Goal: Find specific page/section: Find specific page/section

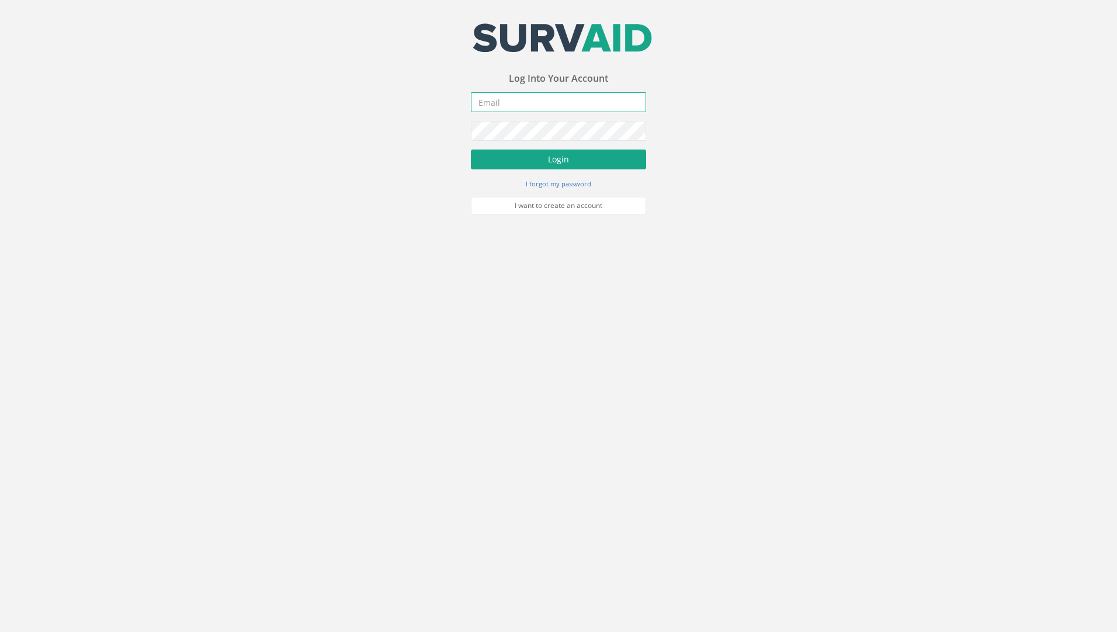
type input "[PERSON_NAME][EMAIL_ADDRESS][PERSON_NAME][DOMAIN_NAME]"
click at [534, 158] on button "Login" at bounding box center [558, 160] width 175 height 20
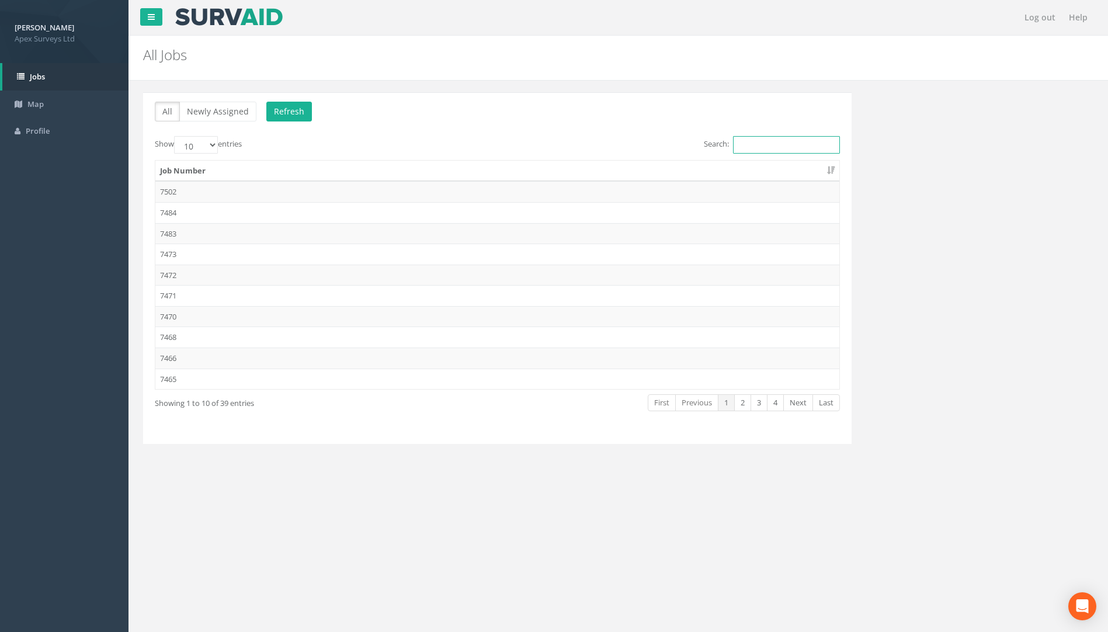
click at [766, 149] on input "Search:" at bounding box center [786, 145] width 107 height 18
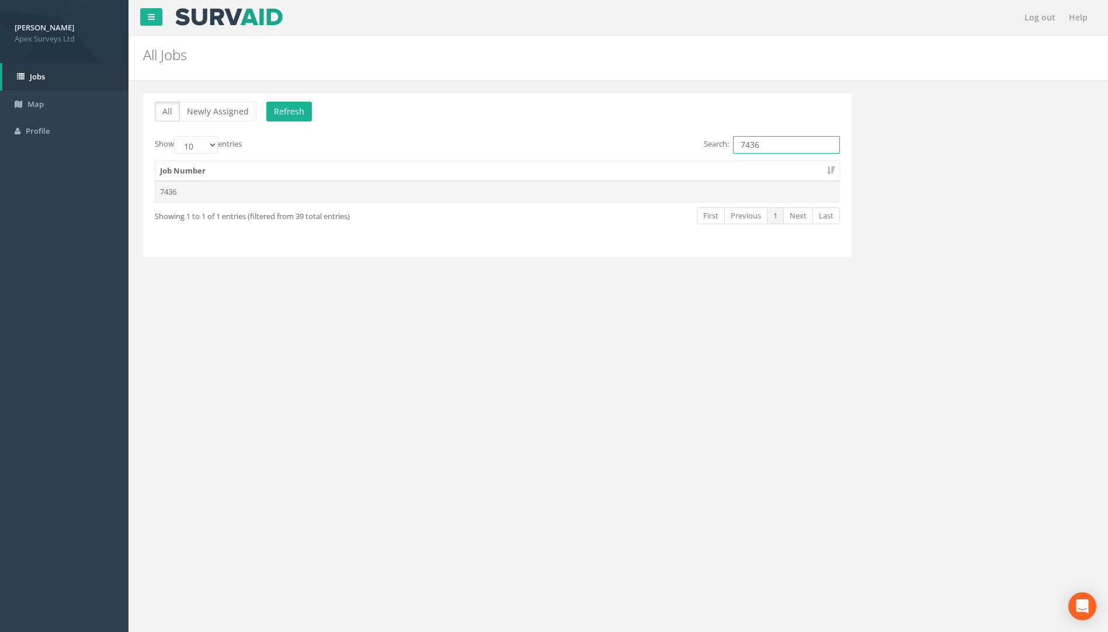
type input "7436"
click at [169, 188] on td "7436" at bounding box center [497, 191] width 684 height 21
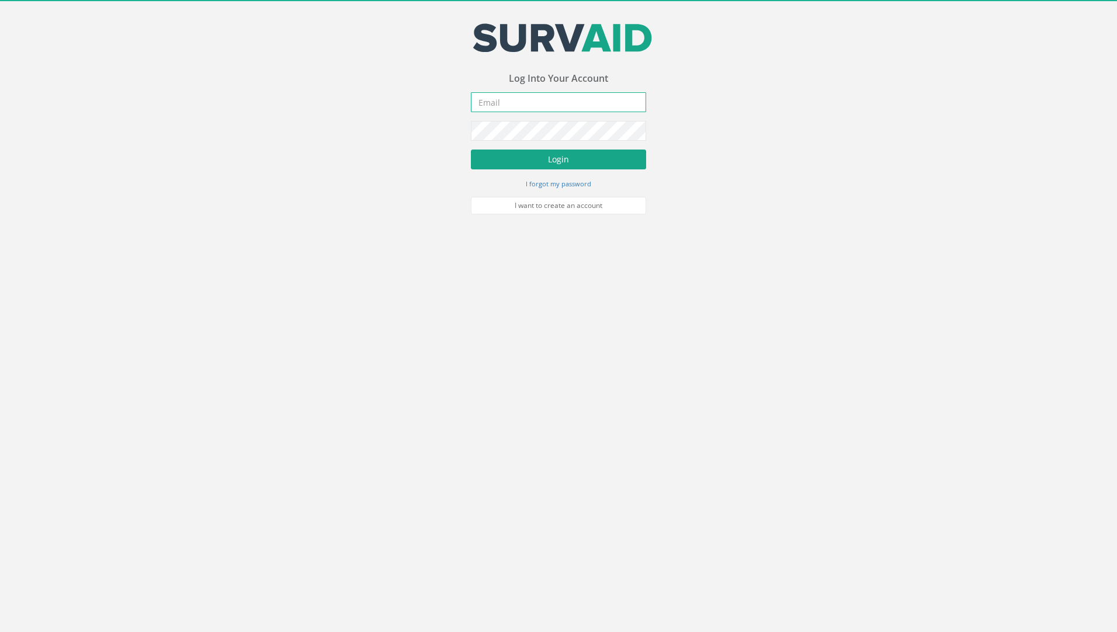
type input "[PERSON_NAME][EMAIL_ADDRESS][PERSON_NAME][DOMAIN_NAME]"
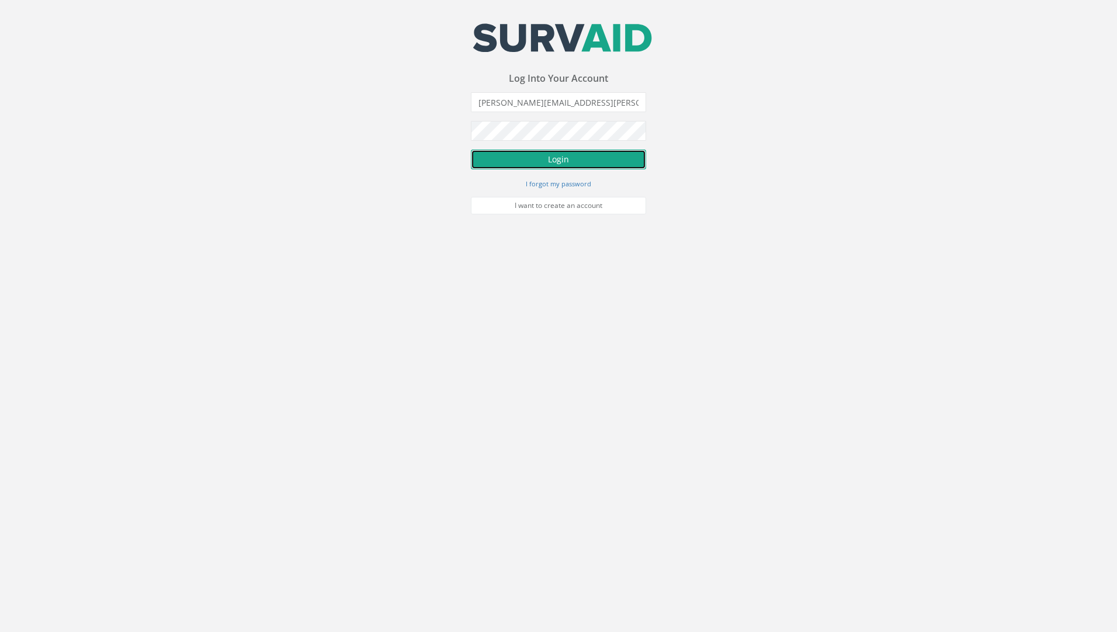
click at [528, 154] on button "Login" at bounding box center [558, 160] width 175 height 20
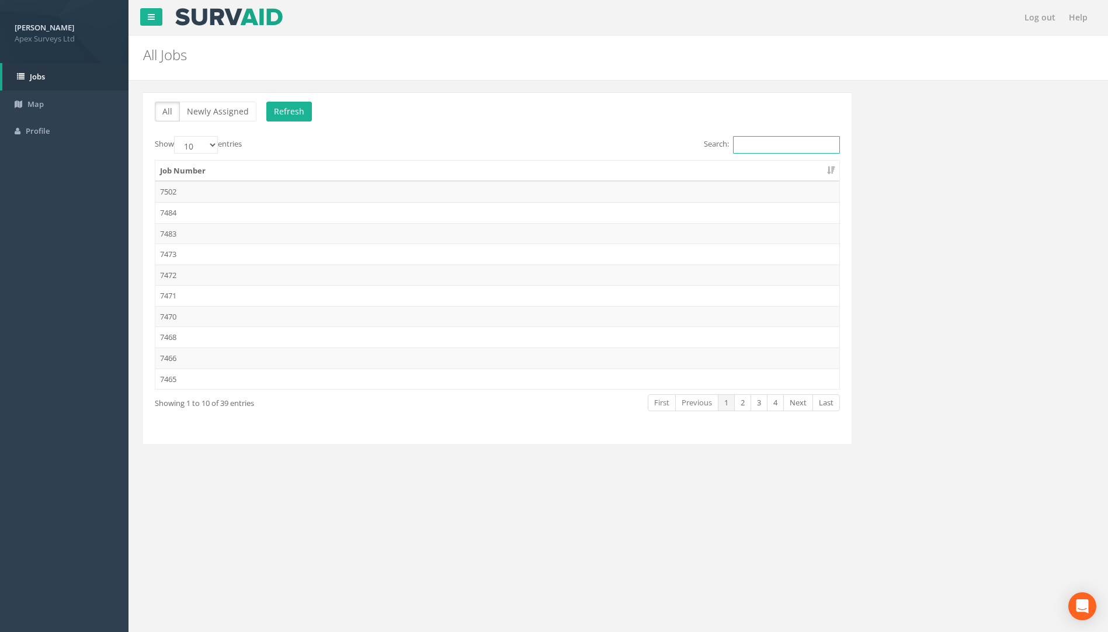
click at [764, 145] on input "Search:" at bounding box center [786, 145] width 107 height 18
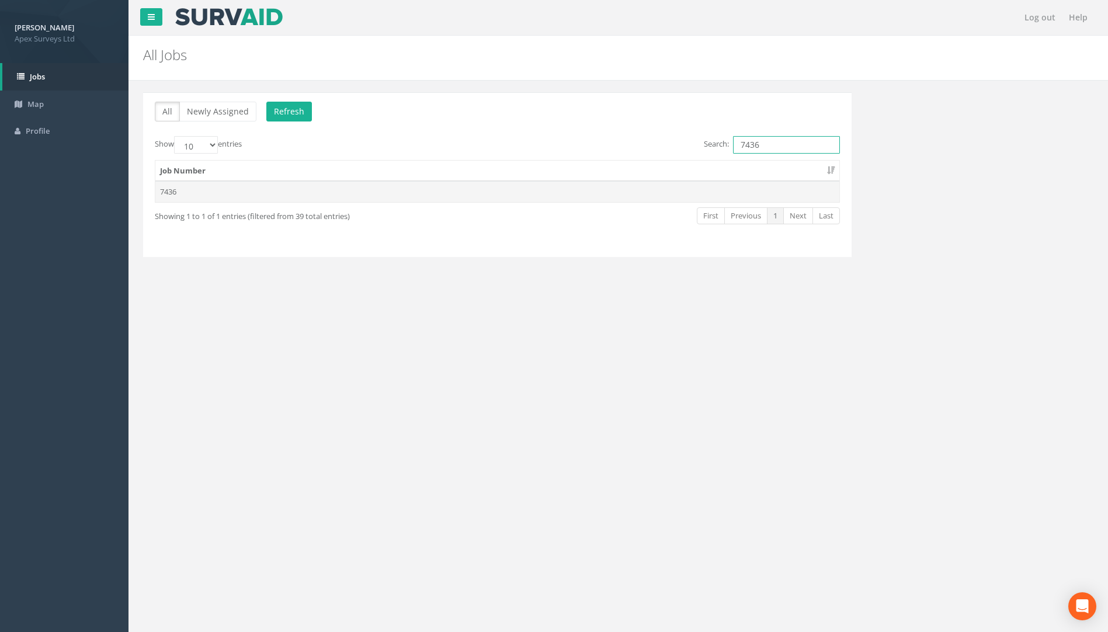
type input "7436"
click at [196, 192] on td "7436" at bounding box center [497, 191] width 684 height 21
